Goal: Find specific page/section: Find specific page/section

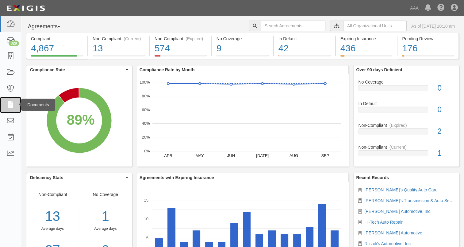
click at [13, 102] on icon at bounding box center [10, 104] width 9 height 7
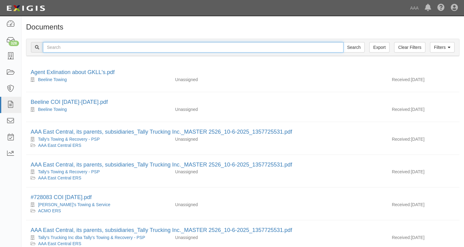
click at [87, 47] on input "text" at bounding box center [193, 47] width 301 height 10
type input "mcwilliams & walden"
click at [343, 42] on input "Search" at bounding box center [353, 47] width 21 height 10
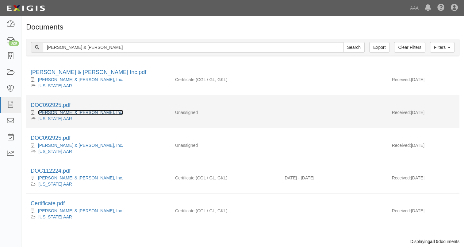
click at [74, 110] on link "McWilliams & Walden, Inc." at bounding box center [80, 112] width 85 height 5
click at [64, 104] on link "DOC092925.pdf" at bounding box center [51, 105] width 40 height 6
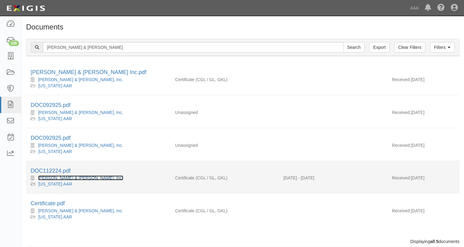
click at [81, 177] on link "[PERSON_NAME] & [PERSON_NAME], Inc." at bounding box center [80, 177] width 85 height 5
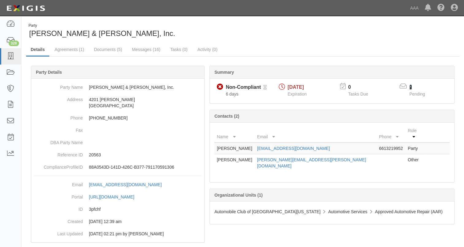
click at [410, 88] on link "2" at bounding box center [410, 86] width 3 height 5
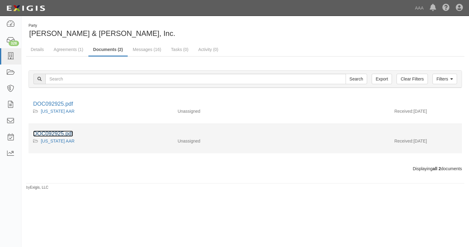
click at [58, 133] on link "DOC092925.pdf" at bounding box center [53, 133] width 40 height 6
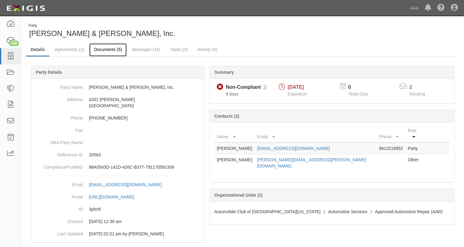
click at [110, 52] on link "Documents (5)" at bounding box center [107, 49] width 37 height 13
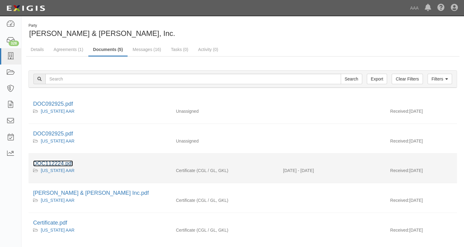
click at [66, 163] on link "DOC112224.pdf" at bounding box center [53, 163] width 40 height 6
